Goal: Communication & Community: Answer question/provide support

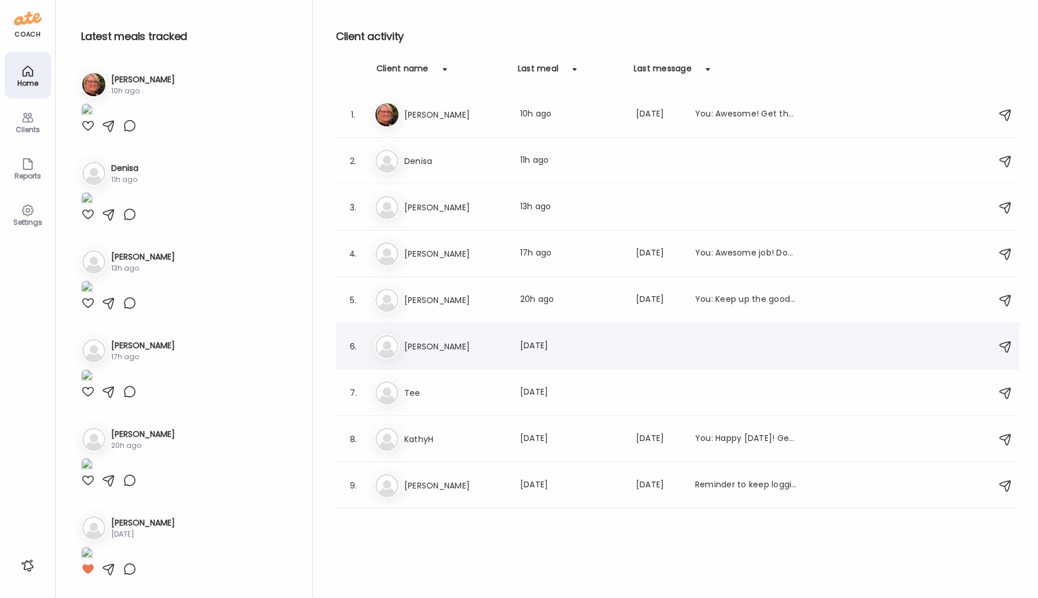
click at [425, 347] on h3 "[PERSON_NAME]" at bounding box center [455, 346] width 102 height 14
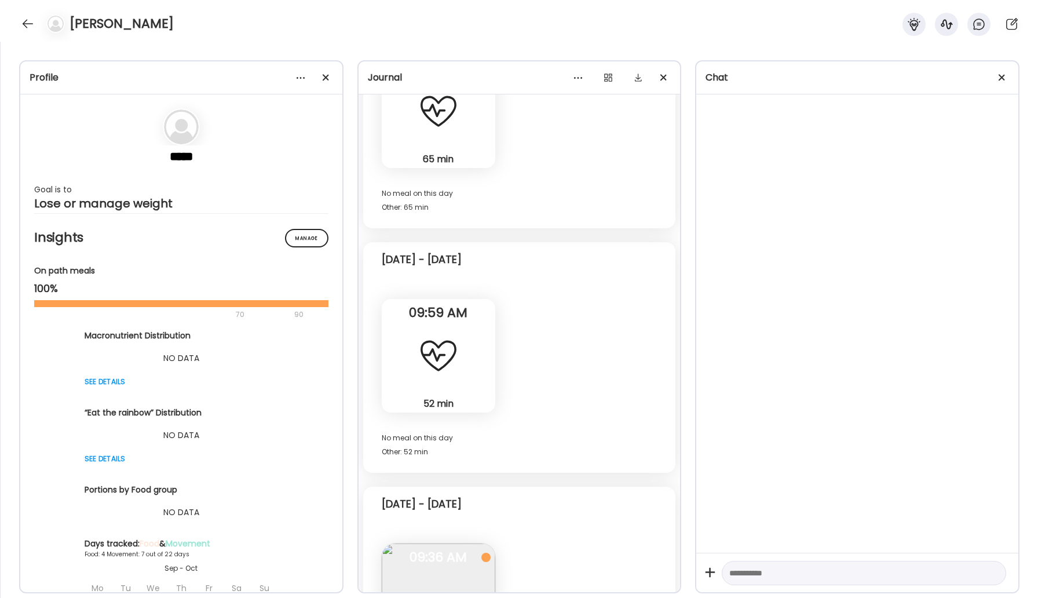
scroll to position [2147, 0]
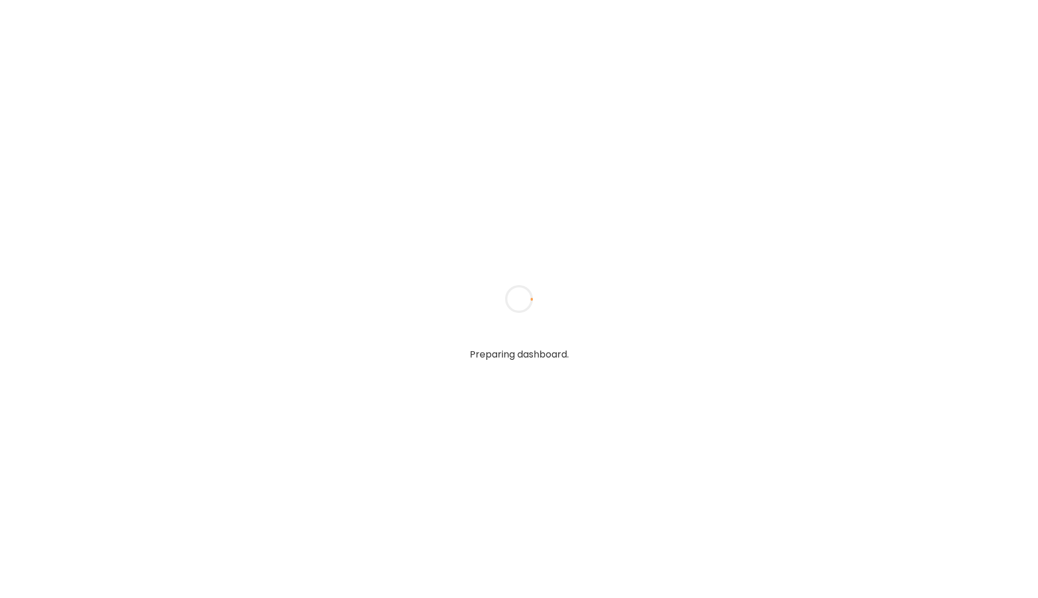
type input "*****"
type input "**********"
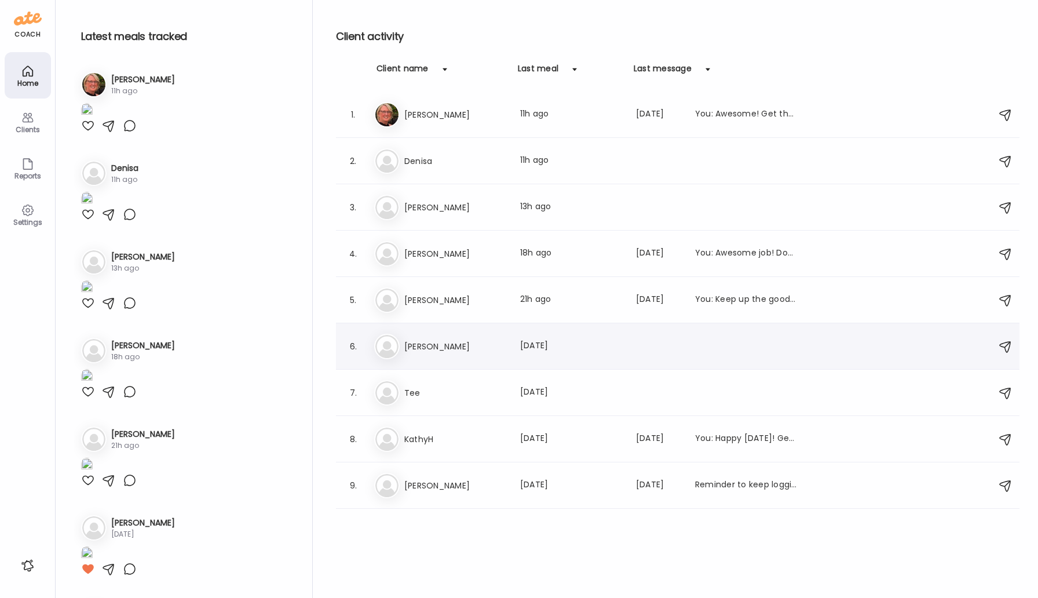
type input "**********"
click at [421, 354] on div "Ka Karie Last meal: 1d ago" at bounding box center [679, 346] width 611 height 25
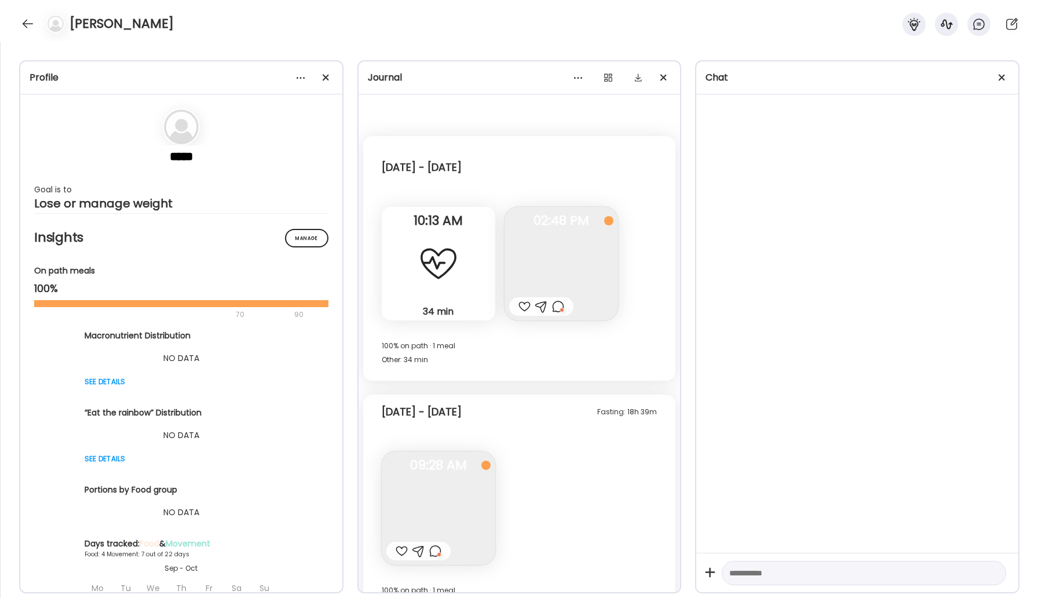
scroll to position [2147, 0]
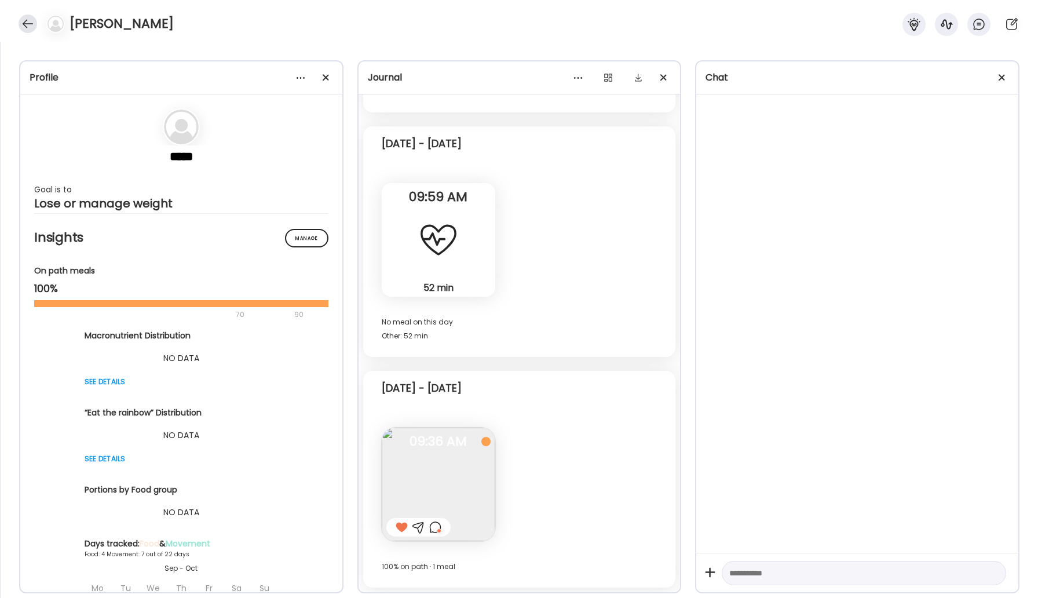
click at [27, 25] on div at bounding box center [28, 23] width 19 height 19
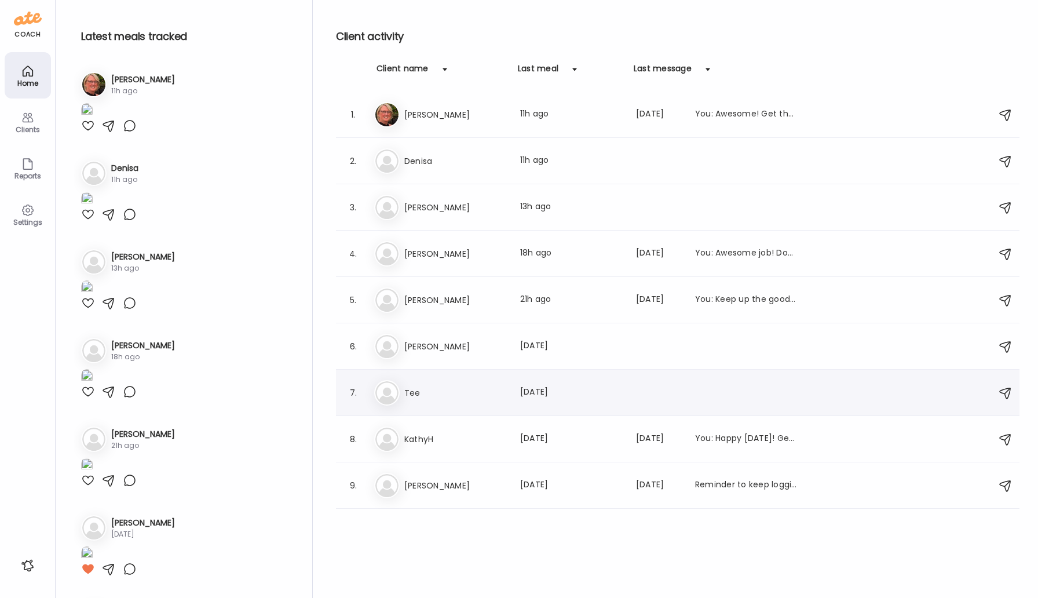
click at [450, 384] on div "Te Tee Last meal: 6d ago" at bounding box center [679, 392] width 611 height 25
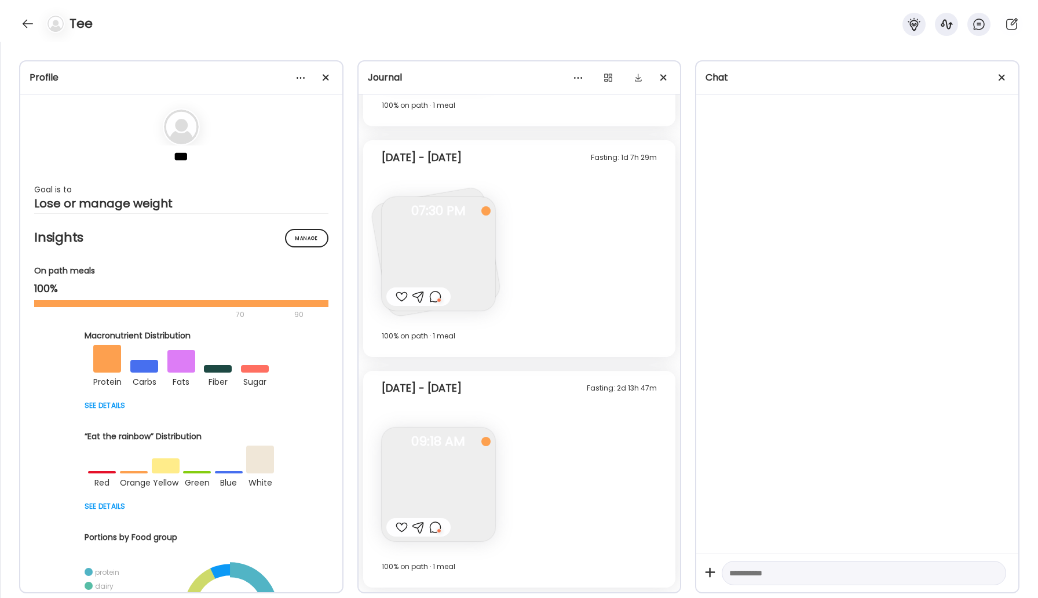
scroll to position [1018, 0]
click at [22, 21] on div at bounding box center [28, 23] width 19 height 19
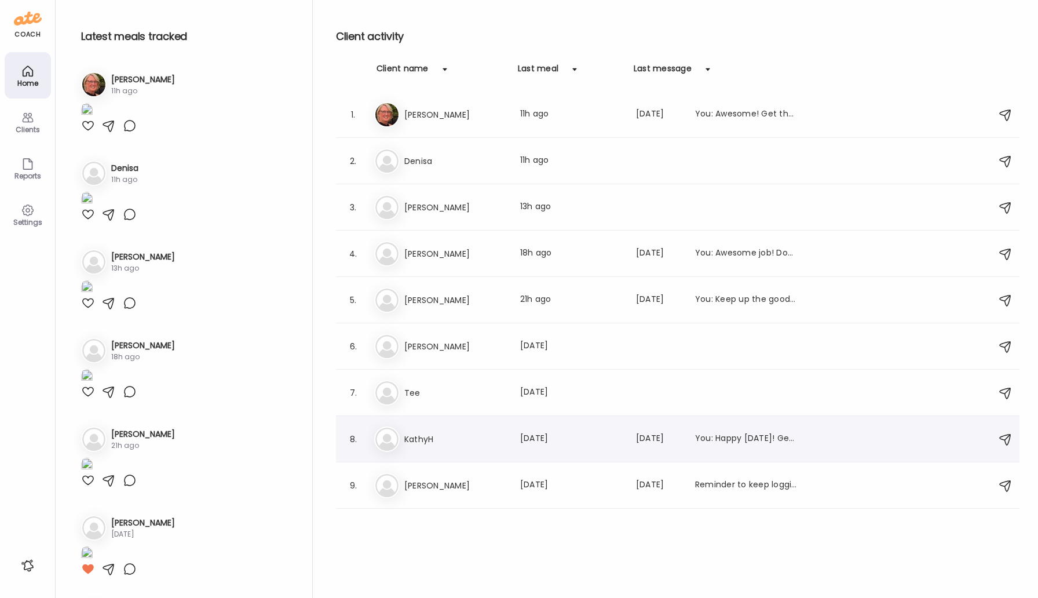
click at [410, 433] on h3 "KathyH" at bounding box center [455, 439] width 102 height 14
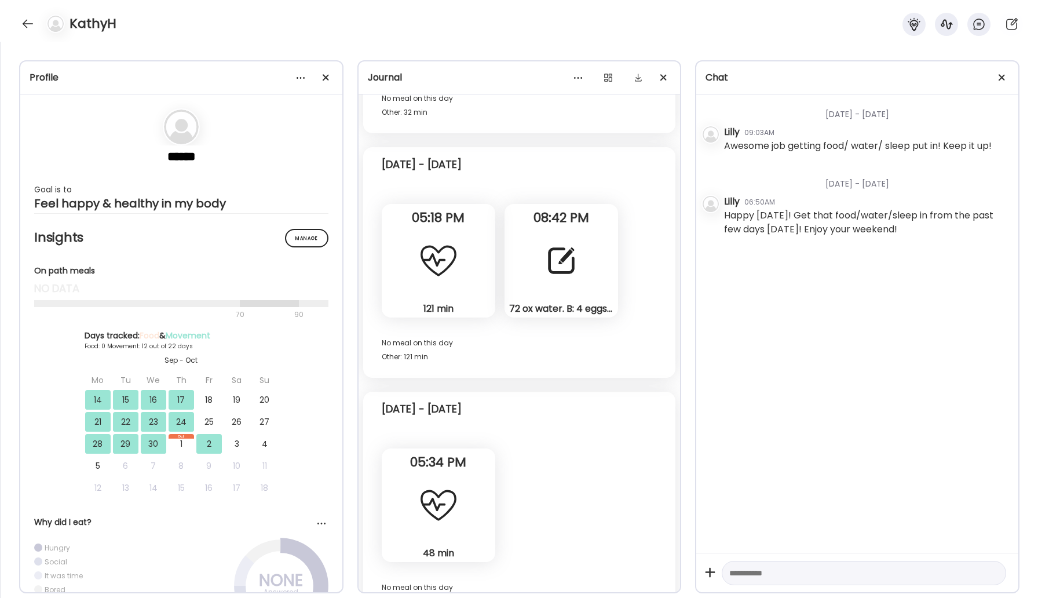
scroll to position [7574, 0]
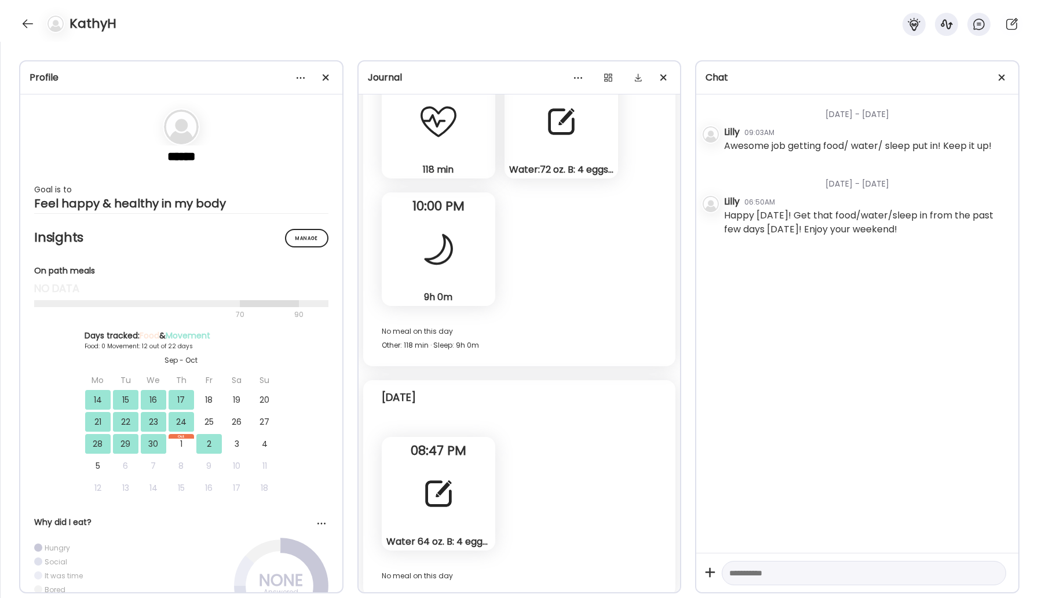
click at [434, 491] on div at bounding box center [439, 494] width 42 height 42
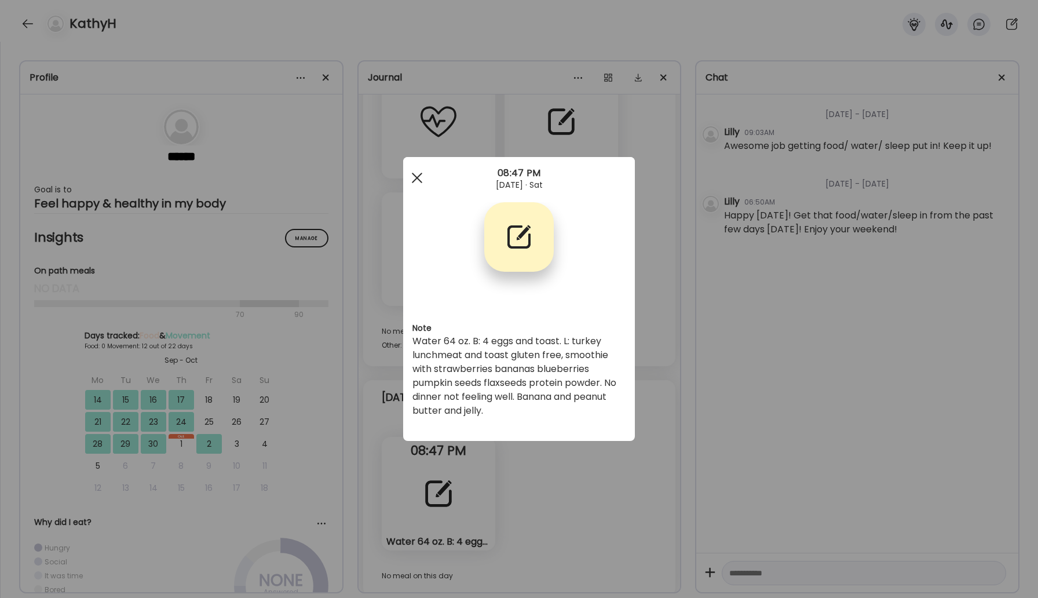
click at [418, 173] on div at bounding box center [417, 177] width 23 height 23
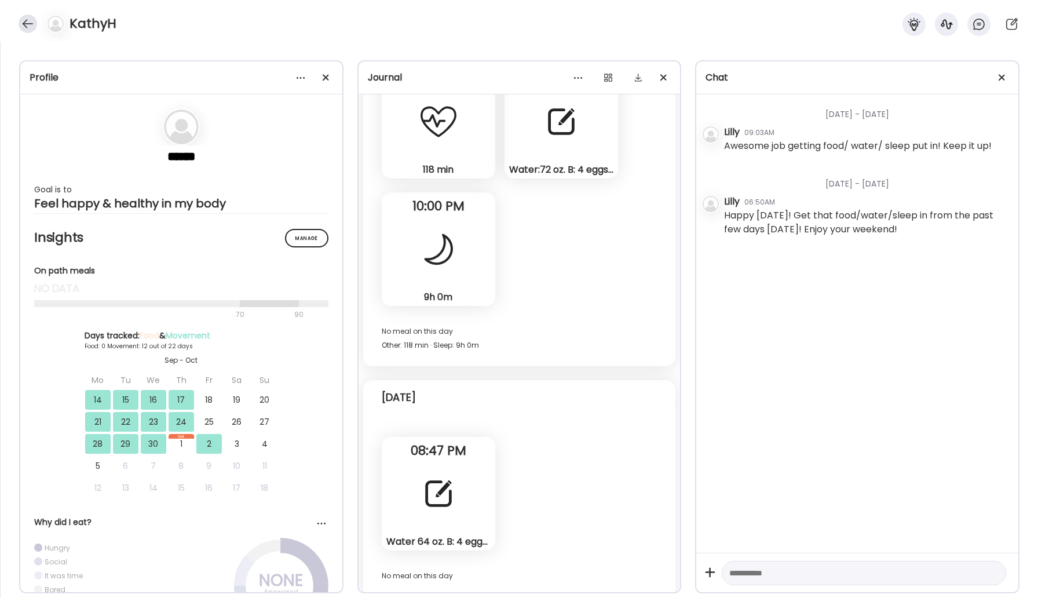
click at [23, 23] on div at bounding box center [28, 23] width 19 height 19
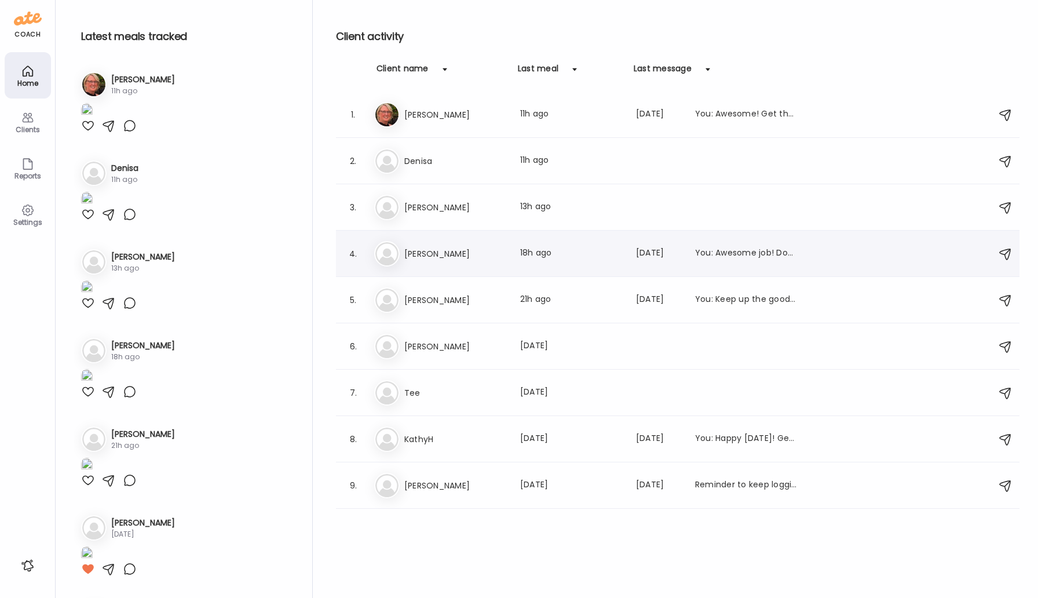
click at [422, 255] on h3 "[PERSON_NAME]" at bounding box center [455, 254] width 102 height 14
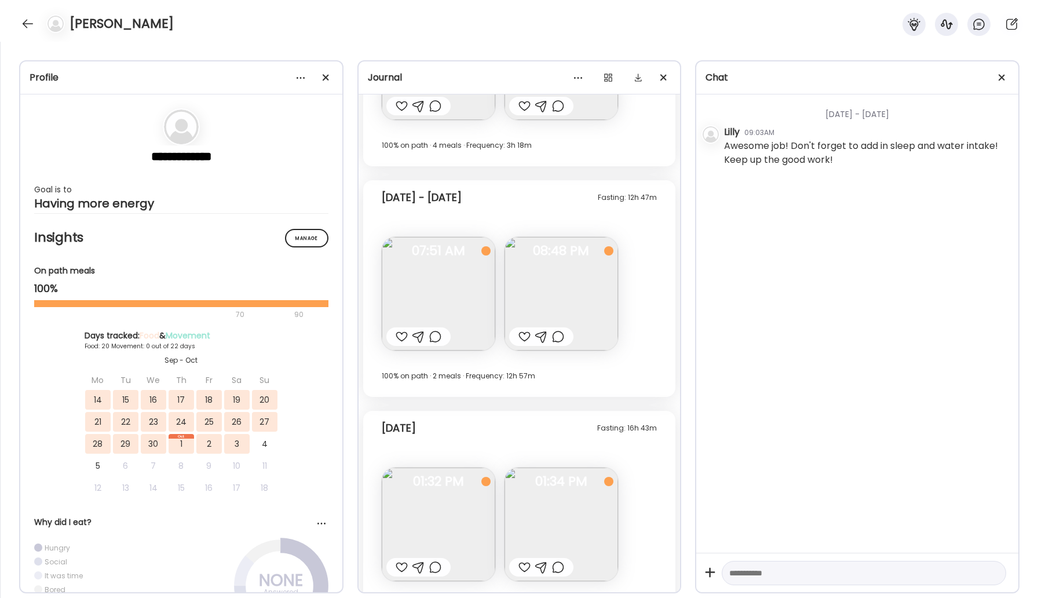
scroll to position [8172, 0]
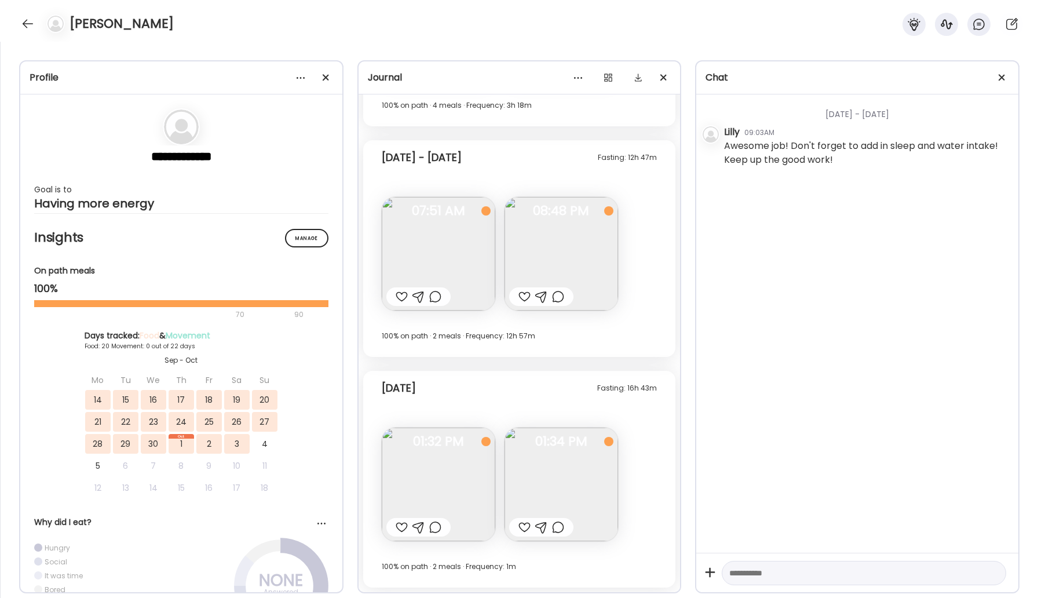
click at [554, 501] on img at bounding box center [562, 485] width 114 height 114
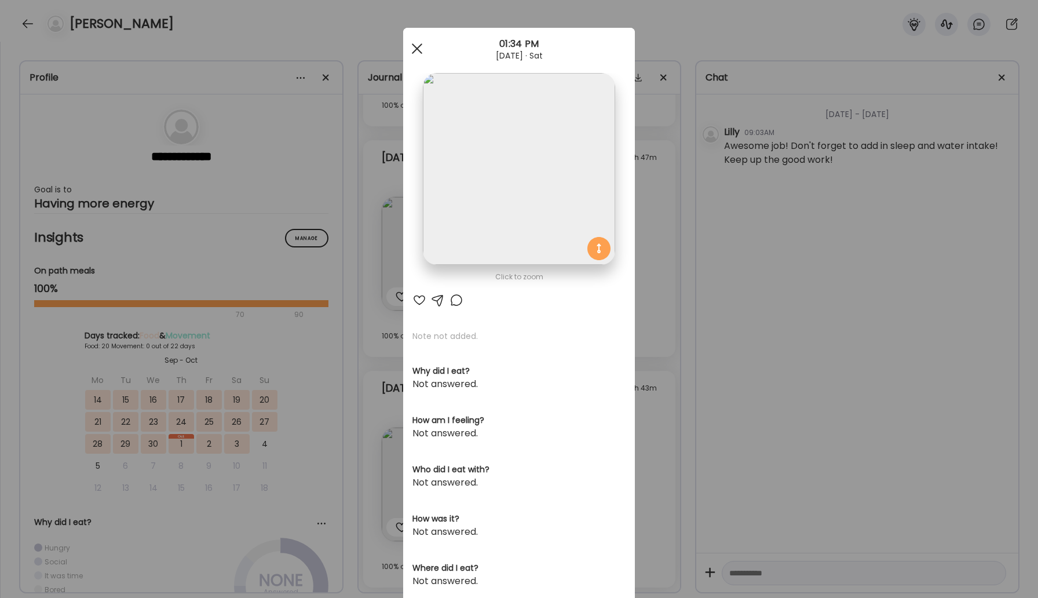
click at [412, 48] on div at bounding box center [417, 48] width 23 height 23
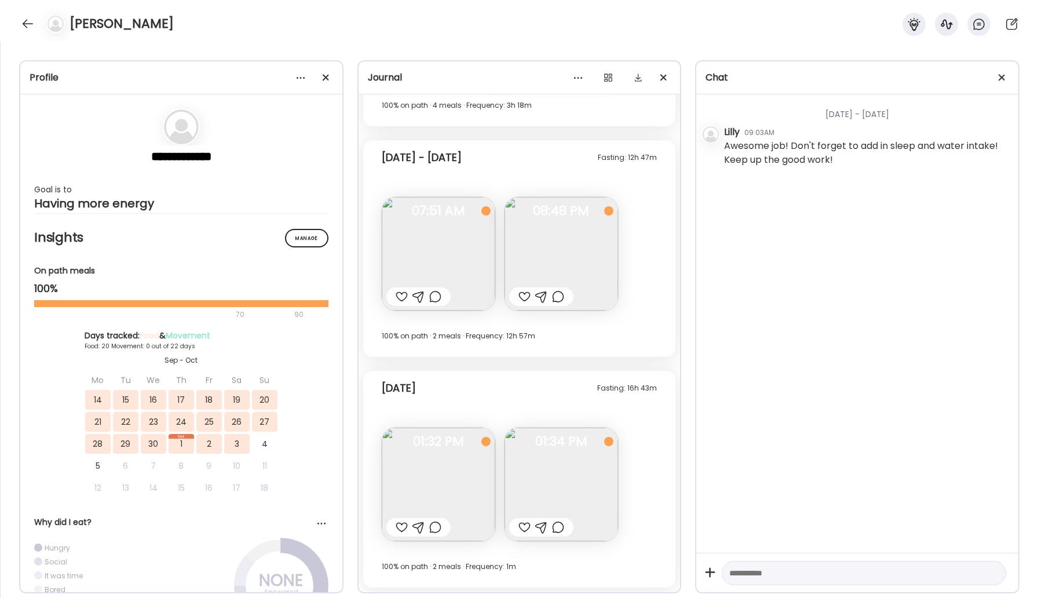
click at [433, 467] on img at bounding box center [439, 485] width 114 height 114
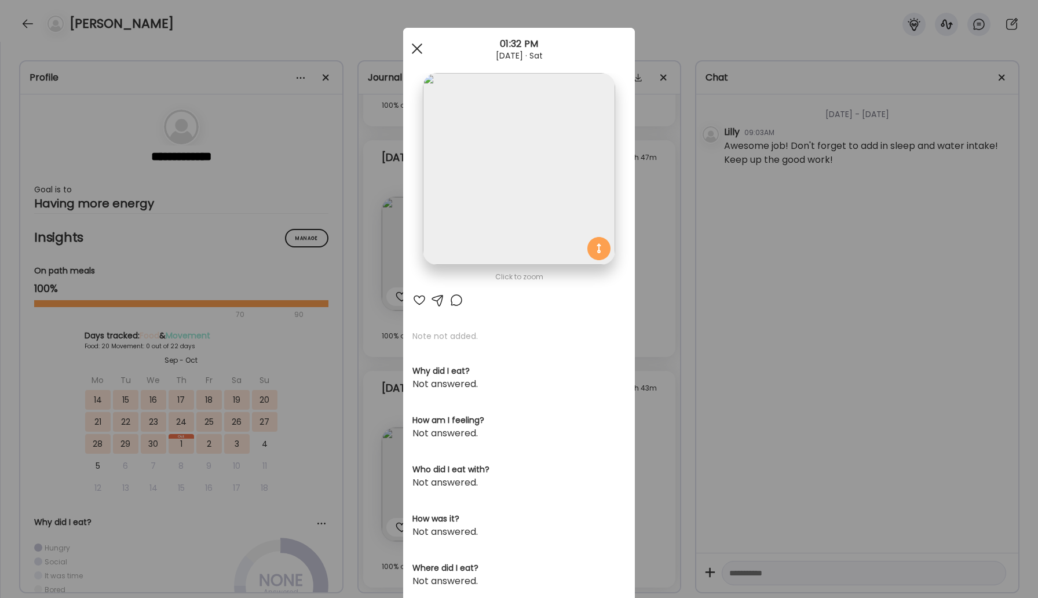
click at [422, 54] on div at bounding box center [417, 48] width 23 height 23
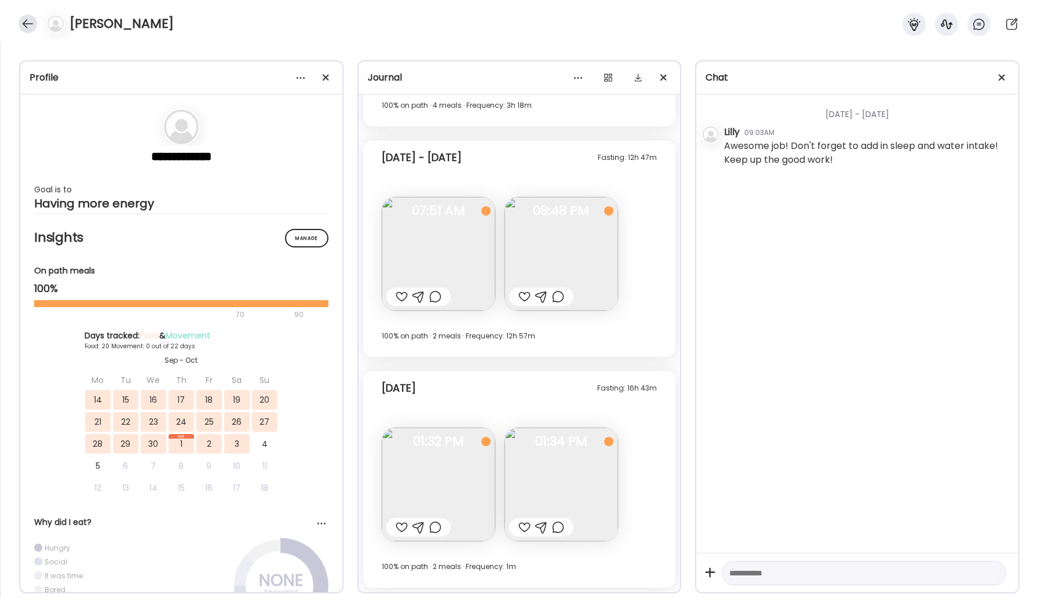
click at [29, 21] on div at bounding box center [28, 23] width 19 height 19
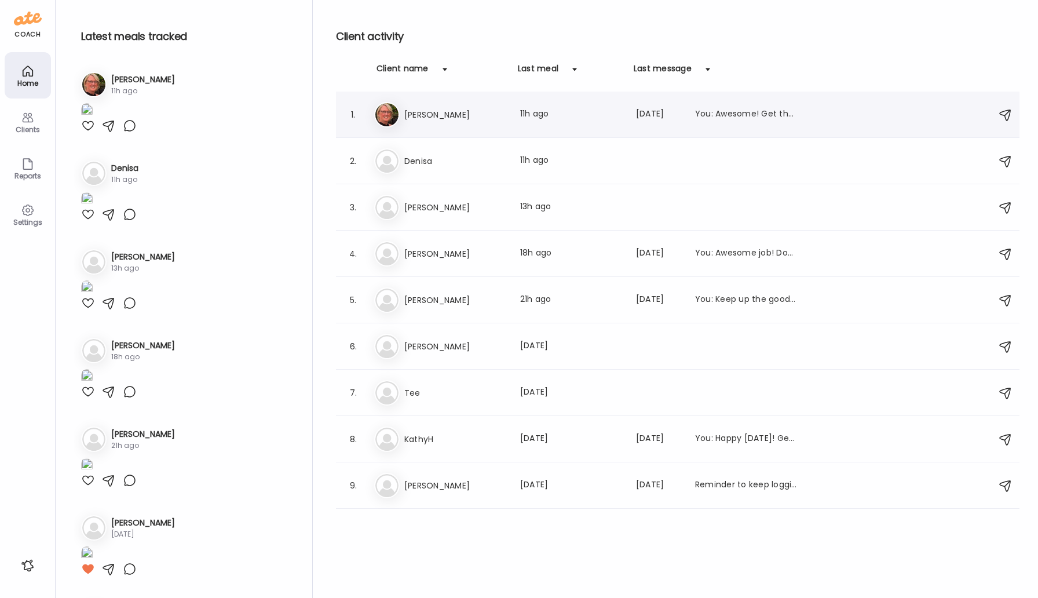
click at [421, 101] on div "1. Ja Jacqueline Last meal: 11h ago Last message: 65d ago You: Awesome! Get tha…" at bounding box center [678, 115] width 684 height 46
click at [425, 110] on h3 "[PERSON_NAME]" at bounding box center [455, 115] width 102 height 14
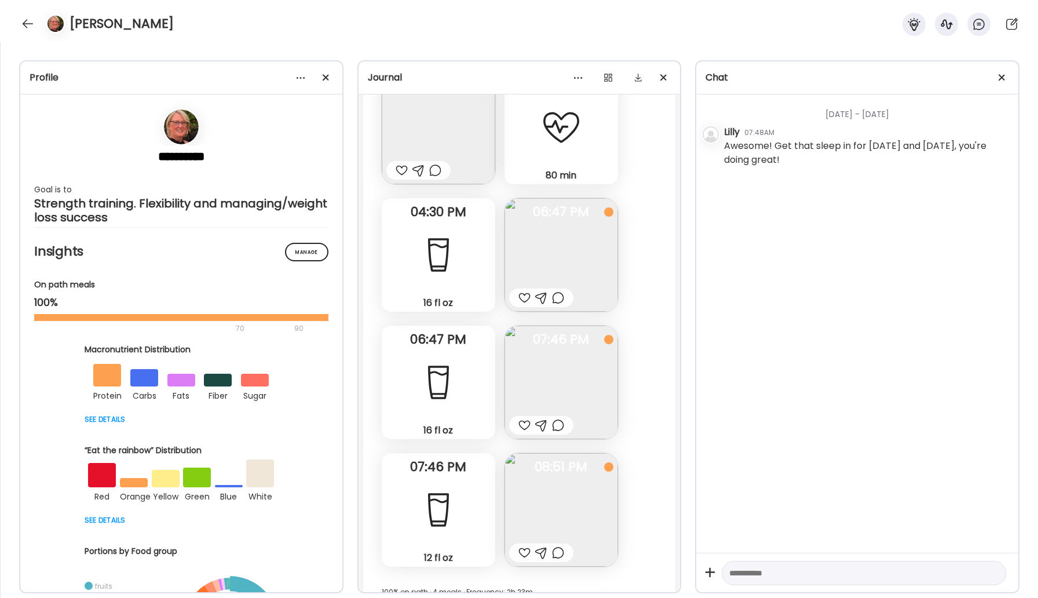
scroll to position [20373, 0]
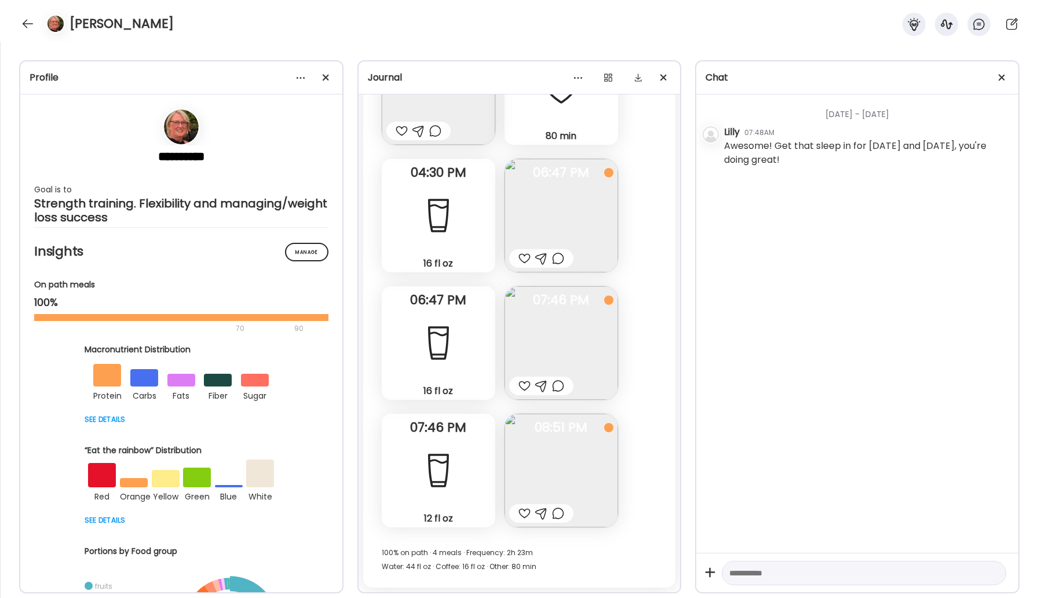
click at [550, 327] on img at bounding box center [562, 343] width 114 height 114
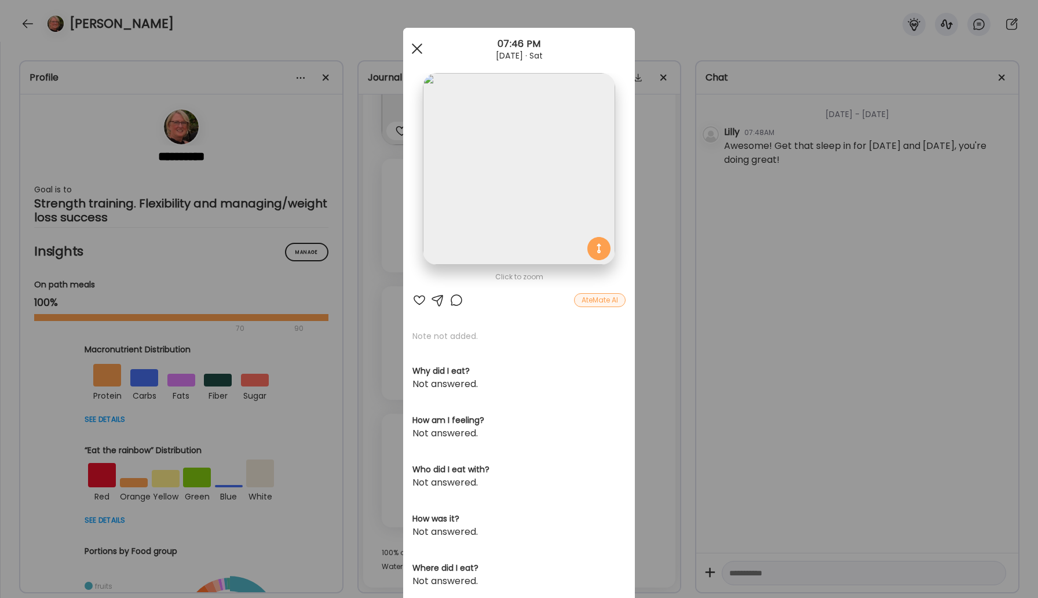
click at [421, 49] on div at bounding box center [417, 48] width 23 height 23
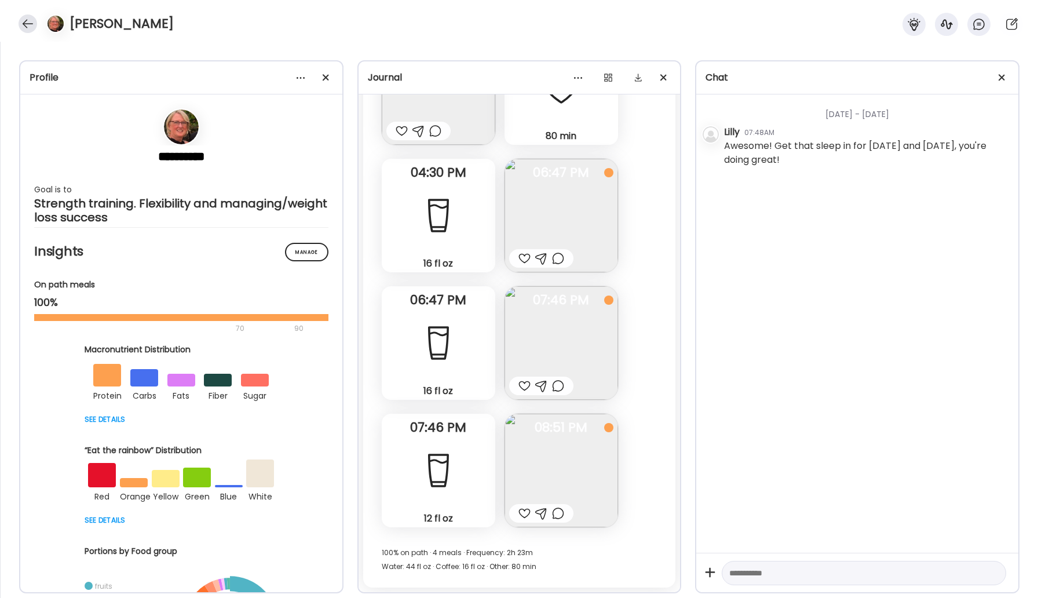
click at [25, 26] on div at bounding box center [28, 23] width 19 height 19
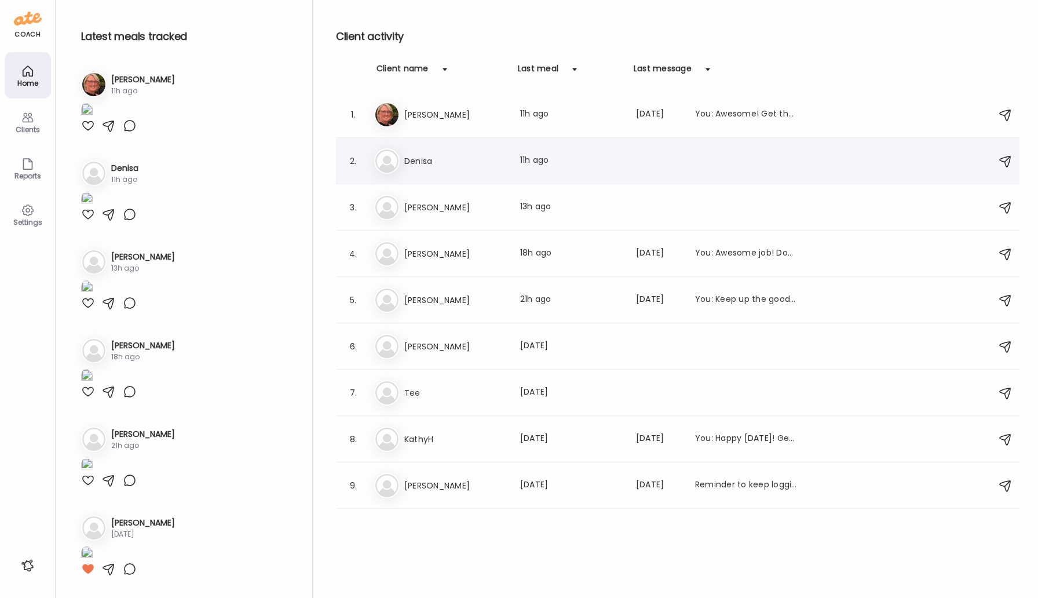
click at [436, 157] on h3 "Denisa" at bounding box center [455, 161] width 102 height 14
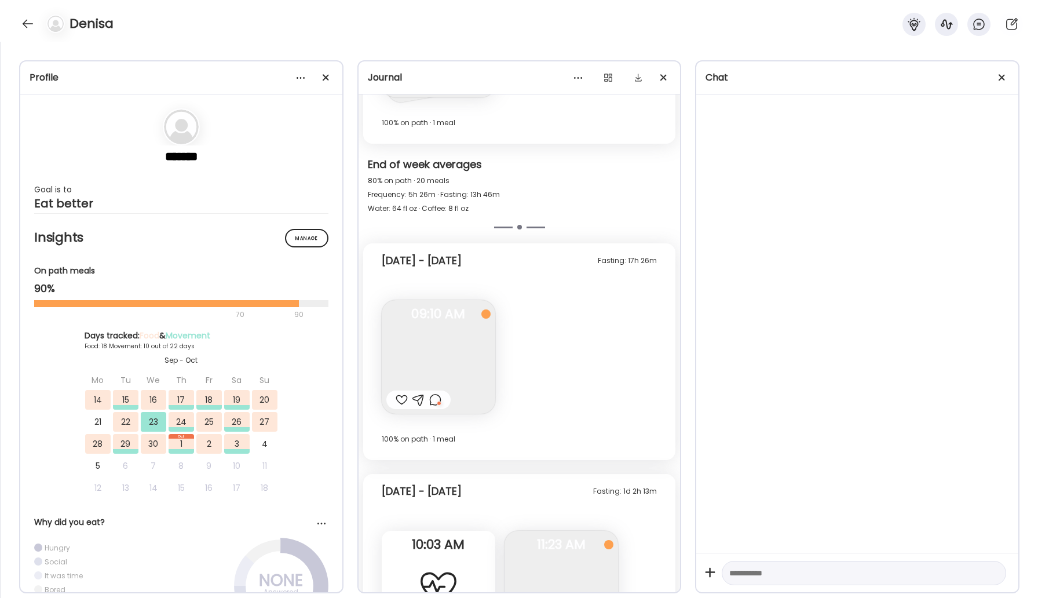
scroll to position [8682, 0]
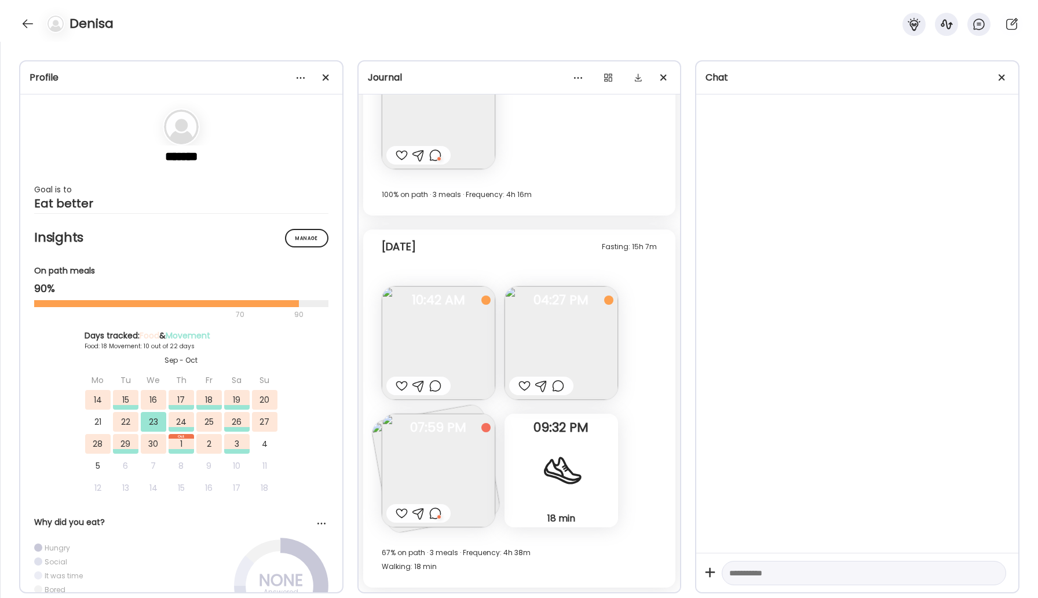
click at [458, 447] on img at bounding box center [439, 471] width 114 height 114
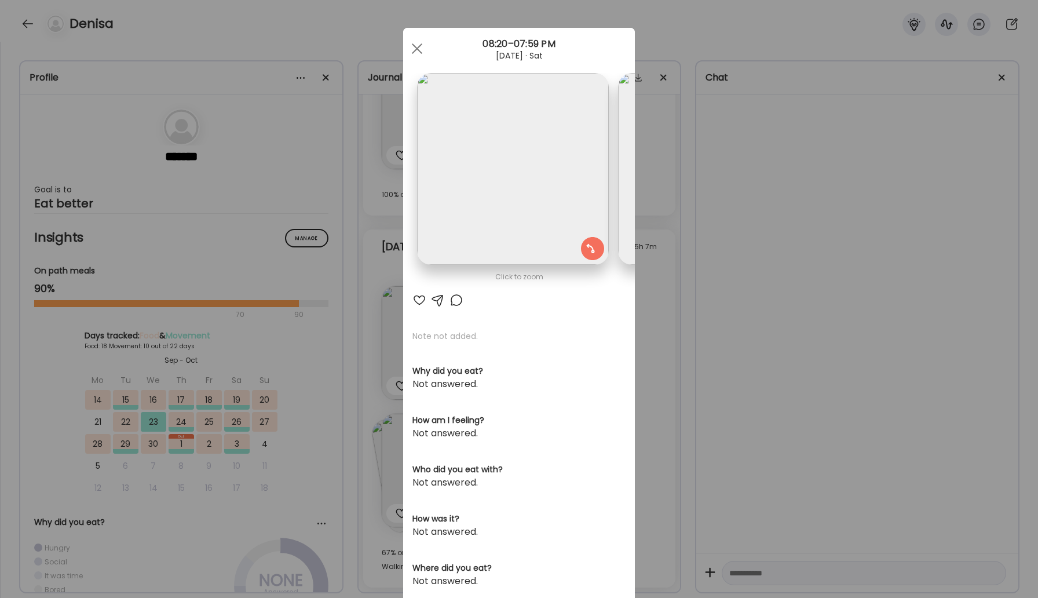
scroll to position [0, 189]
click at [418, 298] on div at bounding box center [419, 300] width 14 height 14
click at [456, 301] on div at bounding box center [457, 300] width 14 height 14
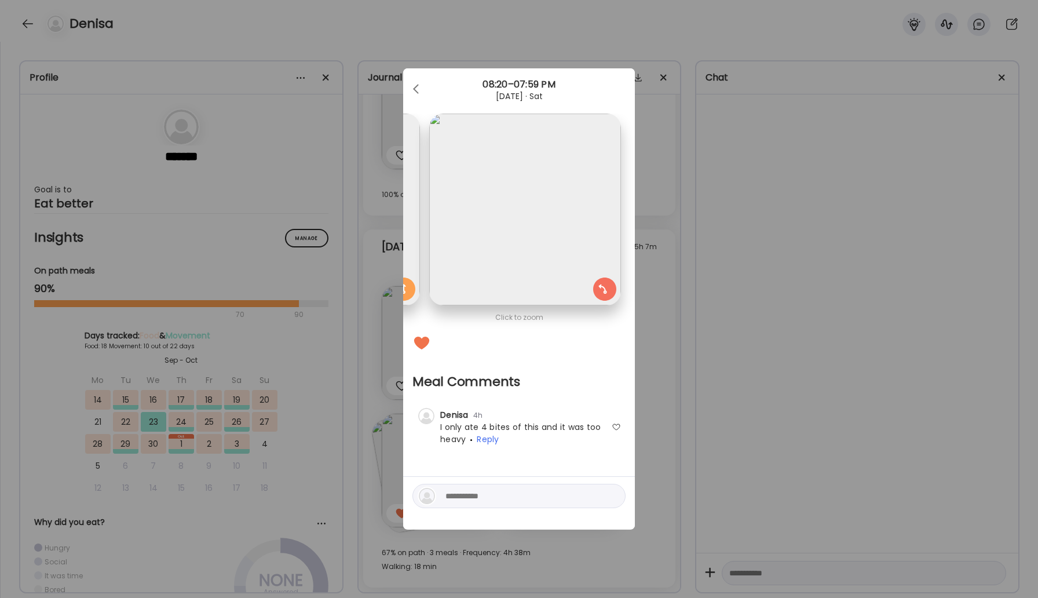
scroll to position [0, 0]
click at [616, 427] on div at bounding box center [616, 426] width 9 height 9
click at [415, 85] on div at bounding box center [417, 89] width 23 height 23
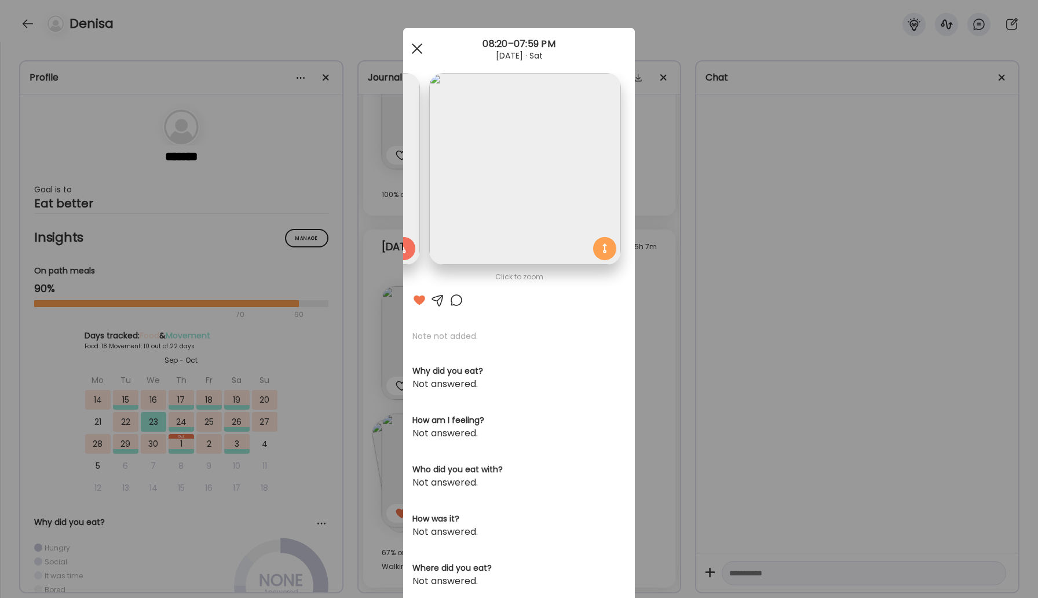
click at [417, 53] on div at bounding box center [417, 48] width 23 height 23
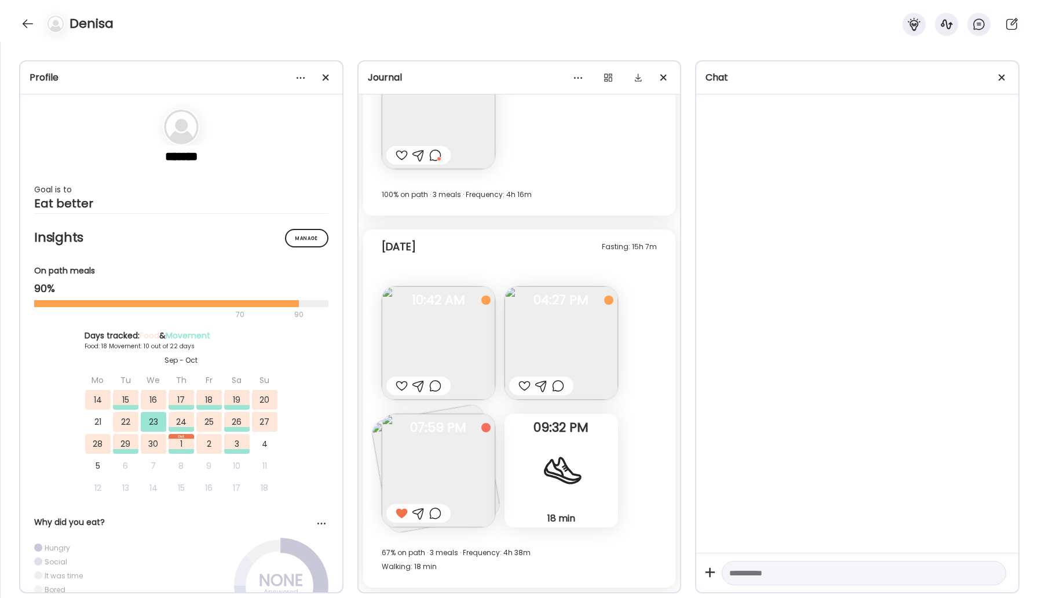
click at [562, 349] on img at bounding box center [562, 343] width 114 height 114
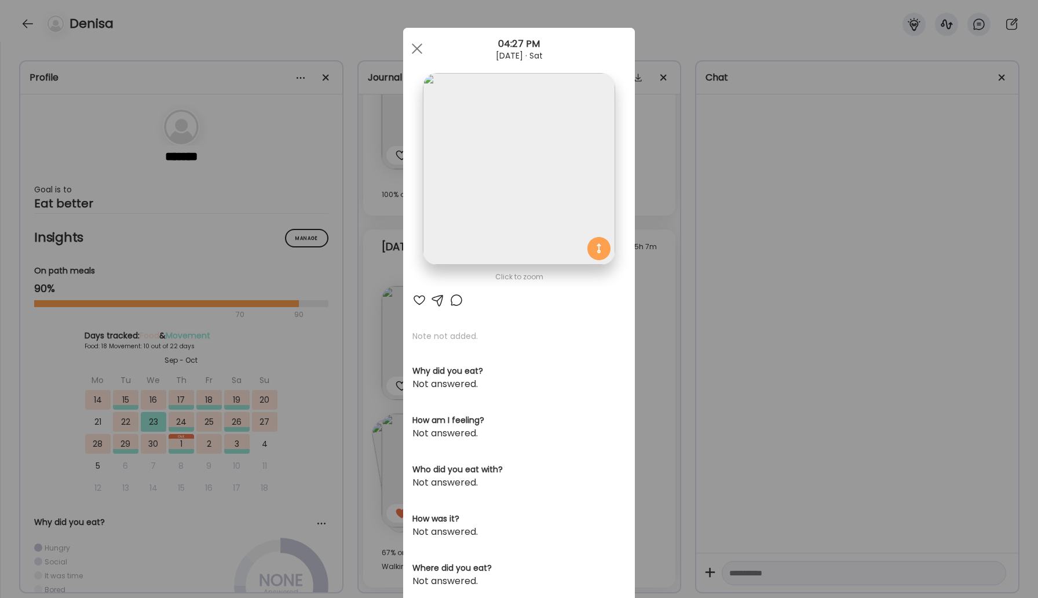
click at [460, 308] on div "Click to zoom AteMate AI Note not added. Why did you eat? Not answered. How am …" at bounding box center [519, 369] width 232 height 682
click at [457, 304] on div at bounding box center [457, 300] width 14 height 14
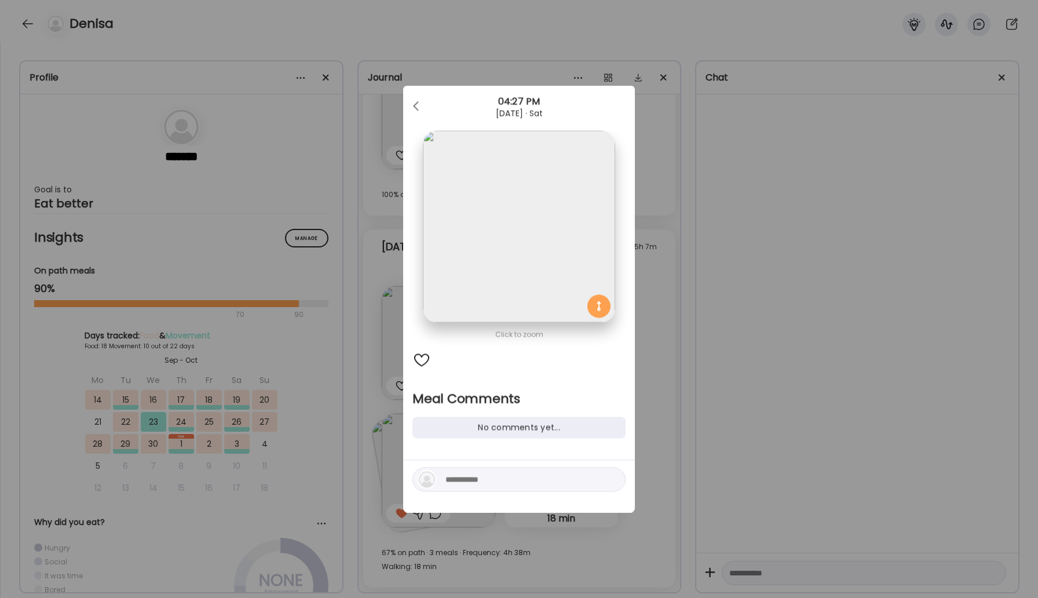
click at [488, 481] on textarea at bounding box center [523, 480] width 156 height 14
type textarea "**********"
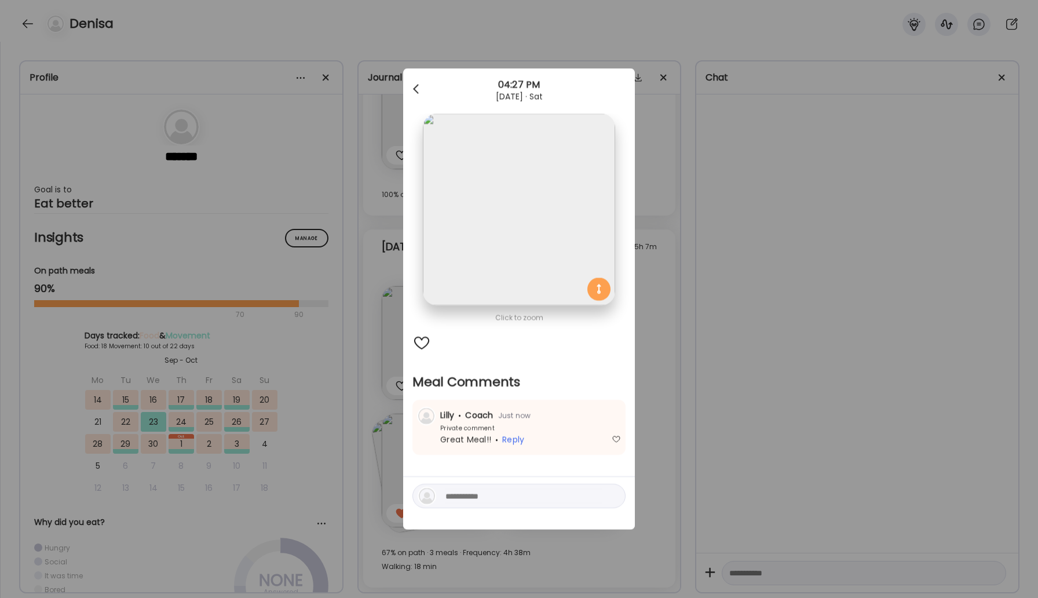
click at [414, 87] on span at bounding box center [416, 87] width 6 height 6
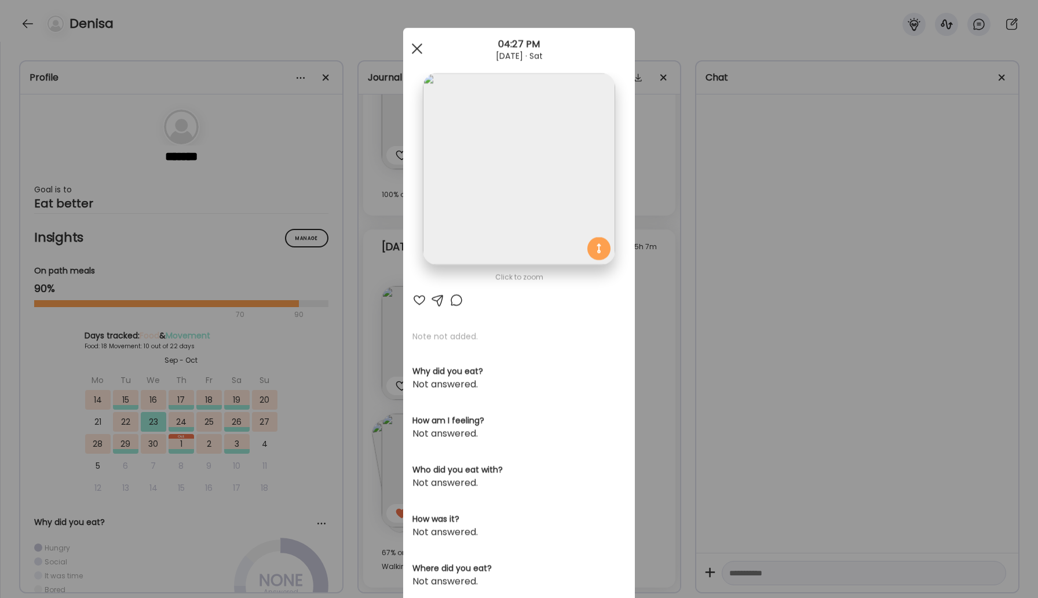
click at [420, 51] on span at bounding box center [417, 48] width 10 height 10
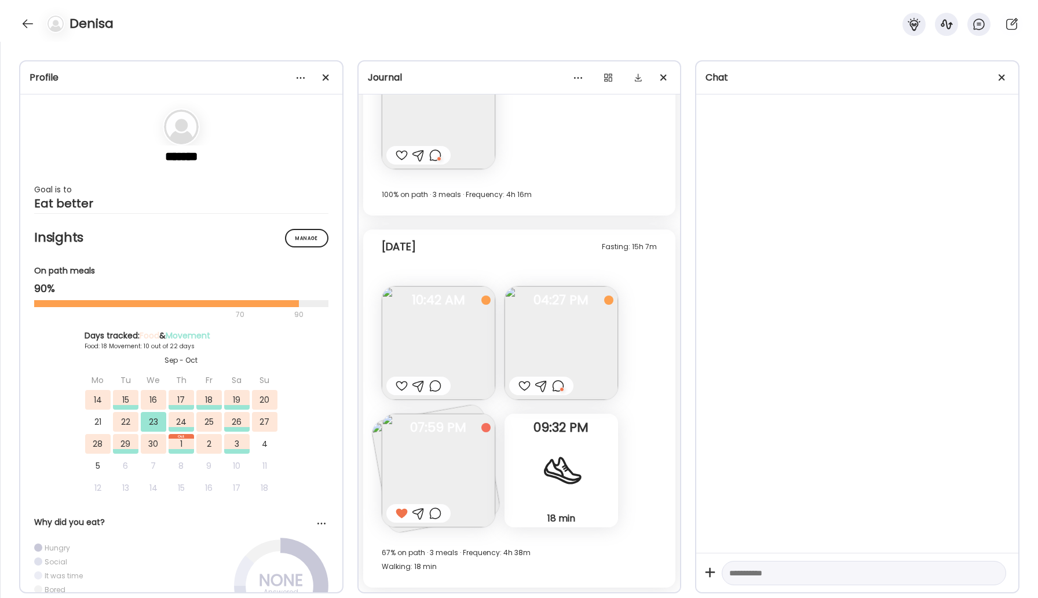
click at [393, 386] on div at bounding box center [418, 386] width 64 height 19
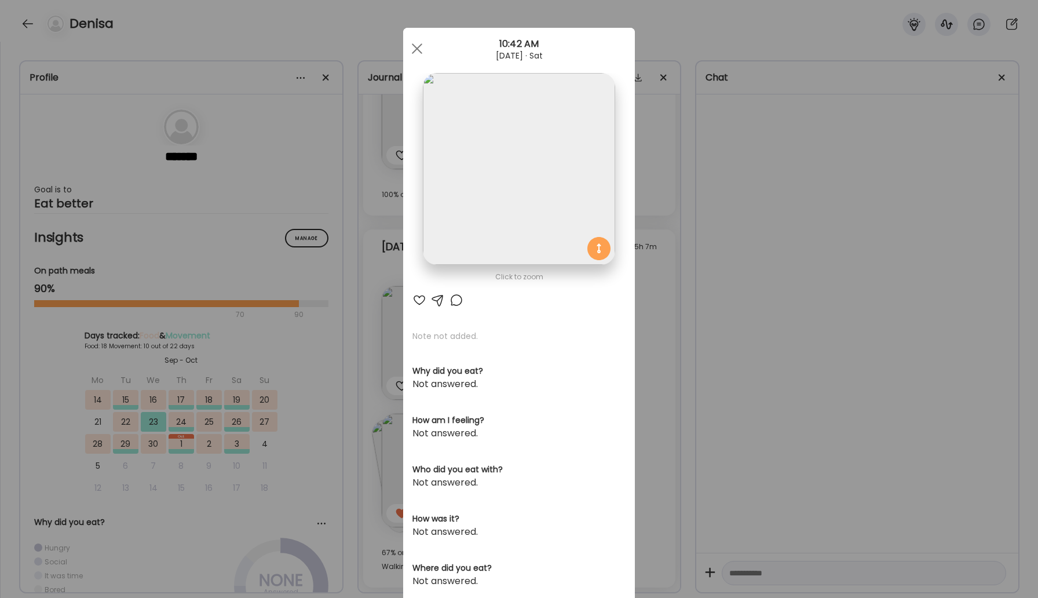
click at [417, 52] on div at bounding box center [417, 48] width 23 height 23
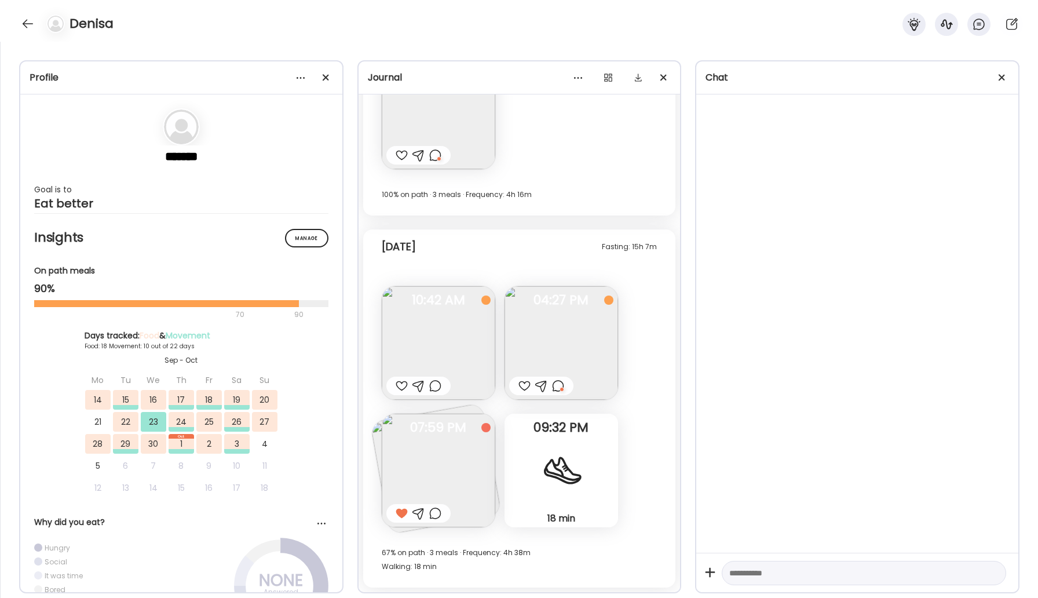
click at [543, 454] on div at bounding box center [561, 471] width 42 height 42
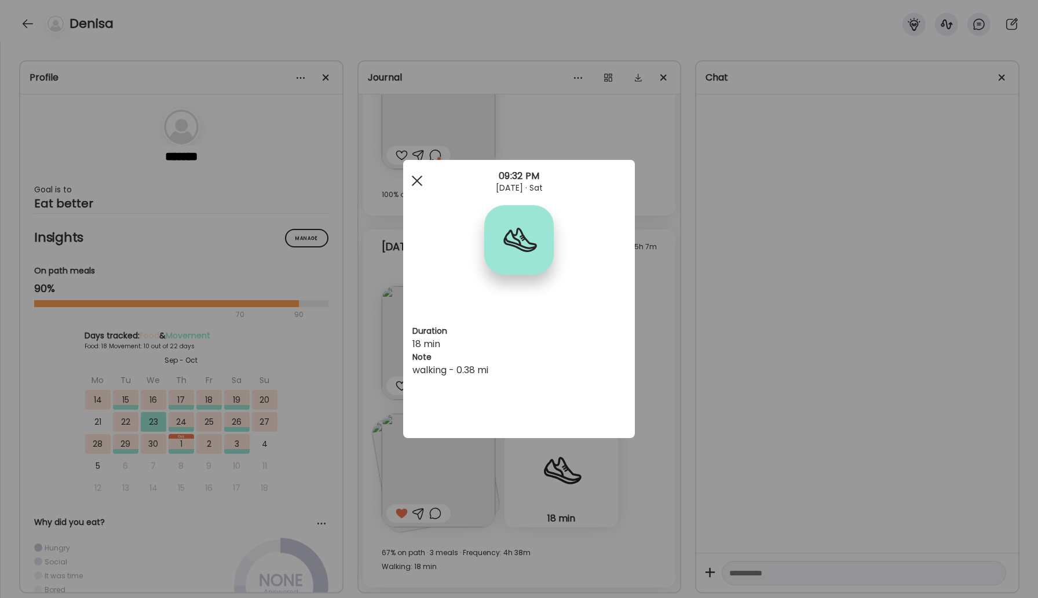
click at [421, 178] on div at bounding box center [417, 180] width 23 height 23
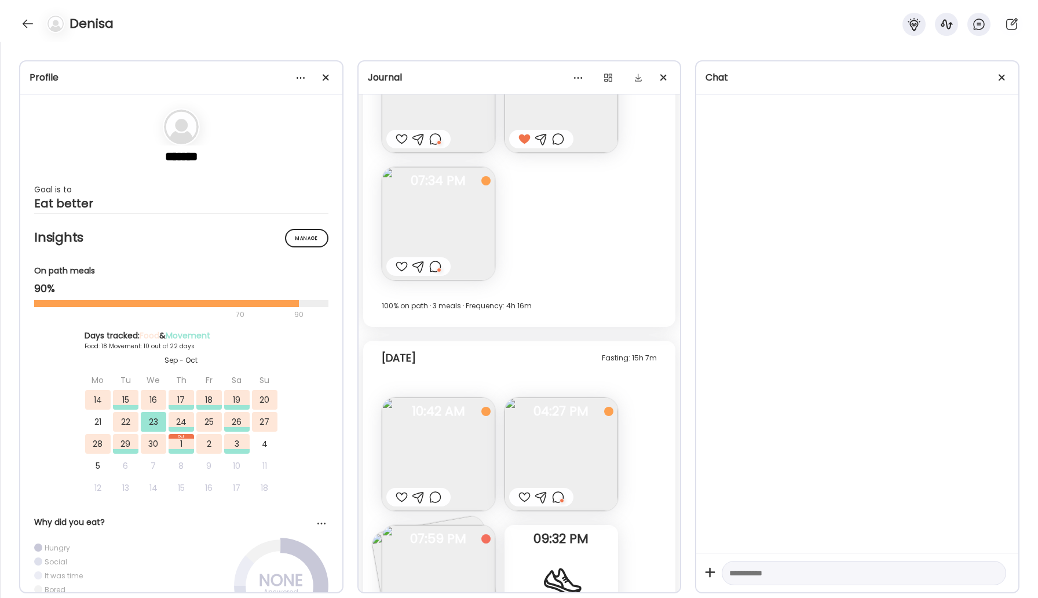
scroll to position [8682, 0]
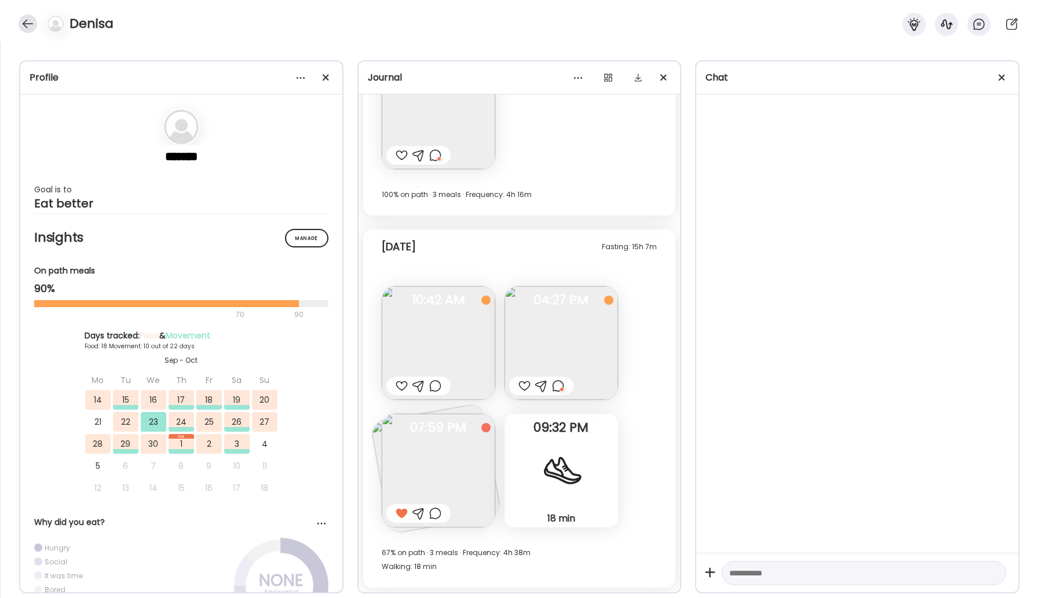
click at [26, 19] on div at bounding box center [28, 23] width 19 height 19
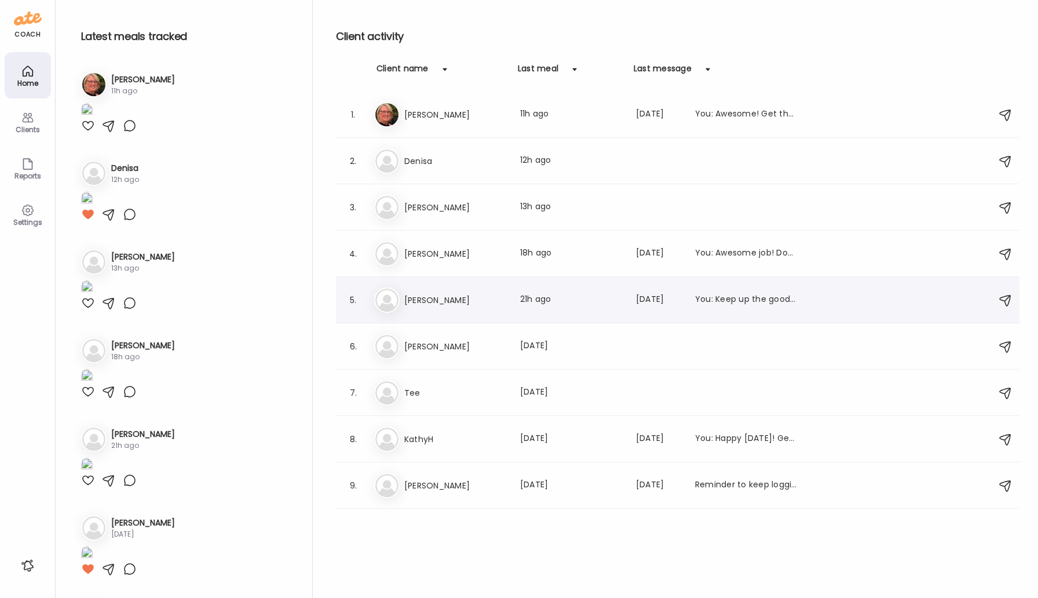
click at [431, 298] on h3 "[PERSON_NAME]" at bounding box center [455, 300] width 102 height 14
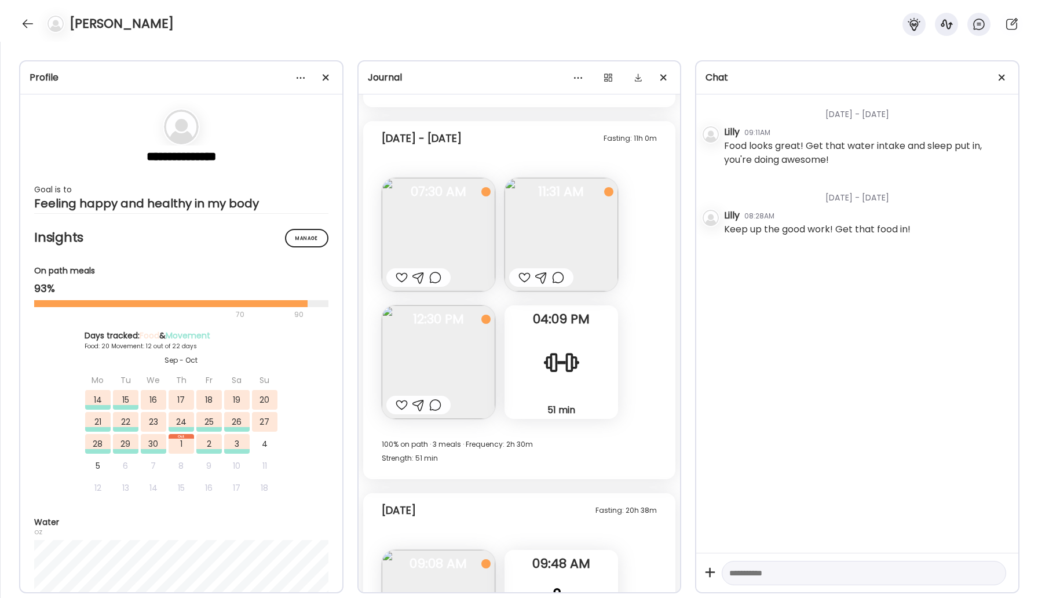
scroll to position [17097, 0]
click at [25, 27] on div at bounding box center [28, 23] width 19 height 19
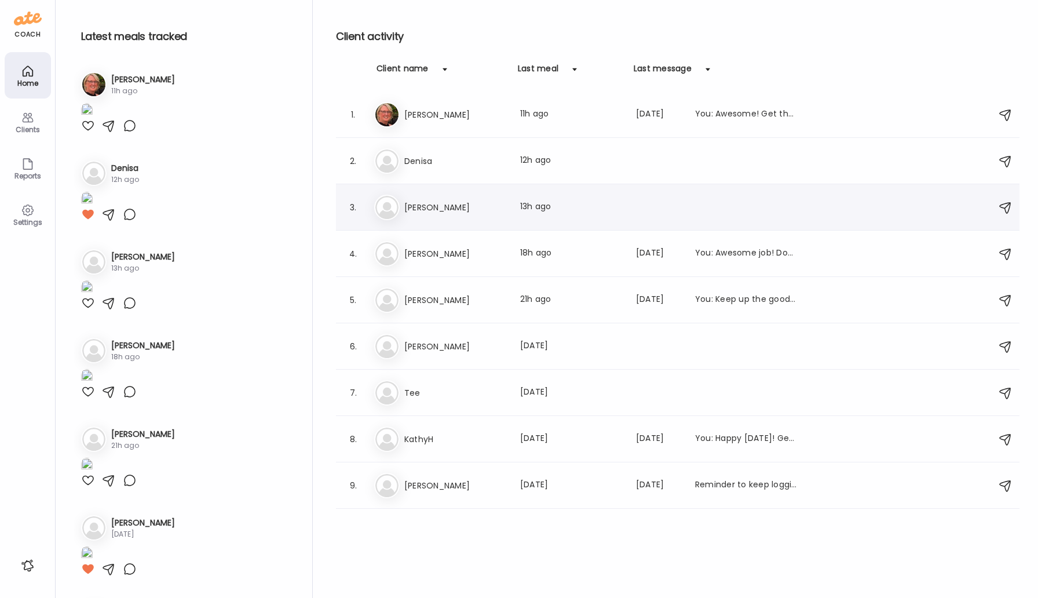
click at [415, 208] on h3 "[PERSON_NAME]" at bounding box center [455, 207] width 102 height 14
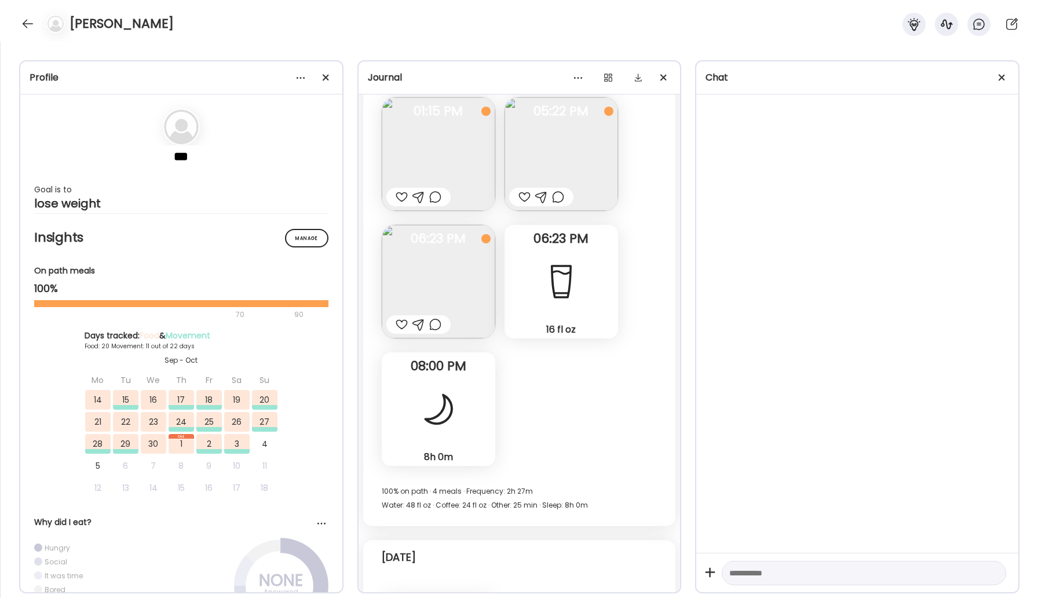
scroll to position [22271, 0]
click at [576, 121] on img at bounding box center [562, 151] width 114 height 114
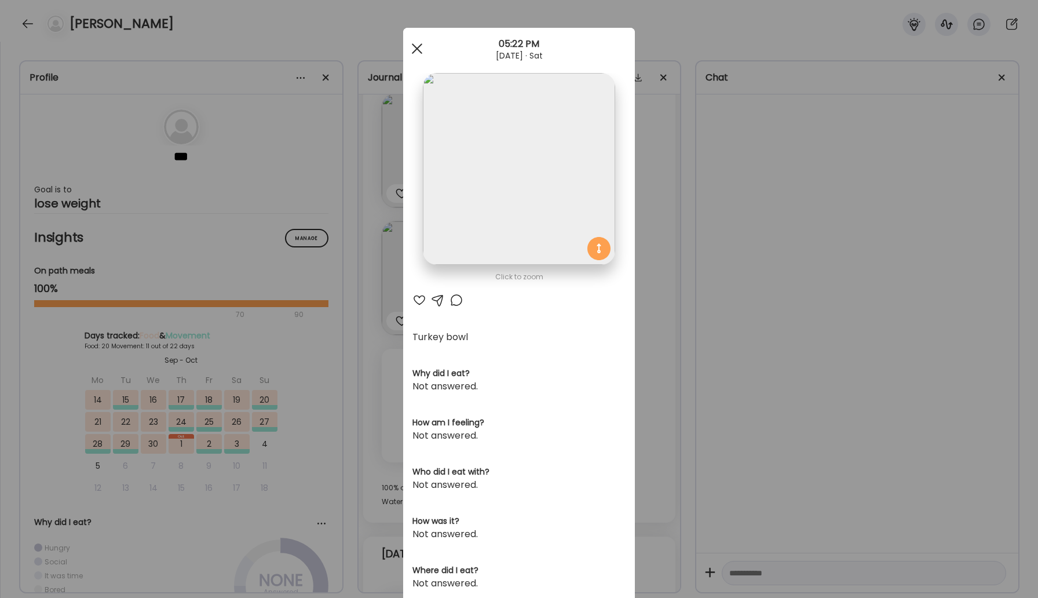
click at [420, 54] on div at bounding box center [417, 48] width 23 height 23
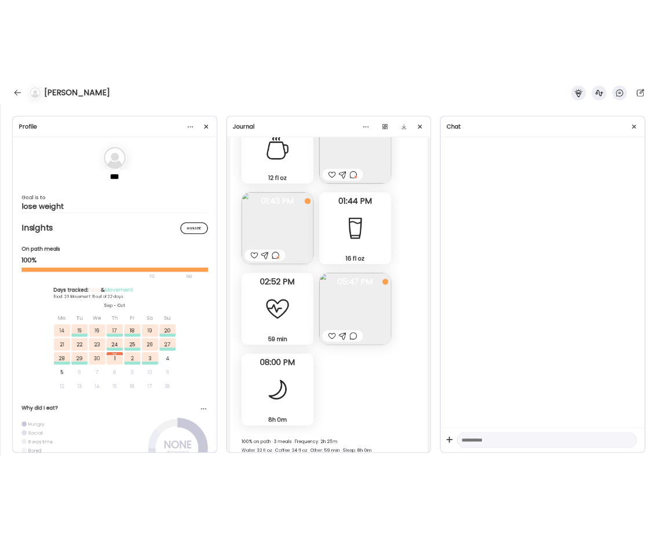
scroll to position [21300, 0]
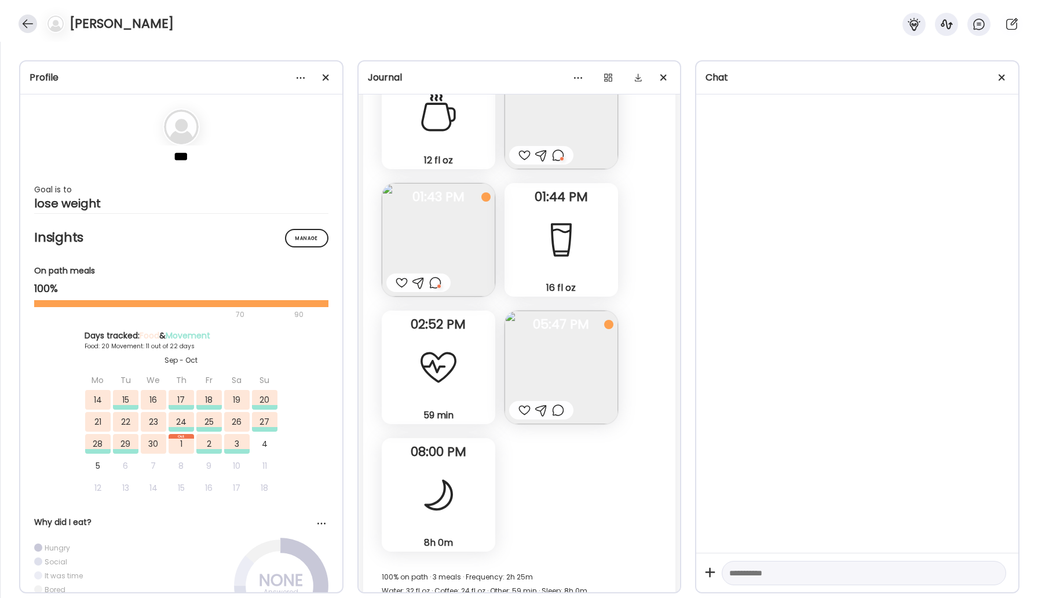
click at [25, 20] on div at bounding box center [28, 23] width 19 height 19
